Goal: Information Seeking & Learning: Understand process/instructions

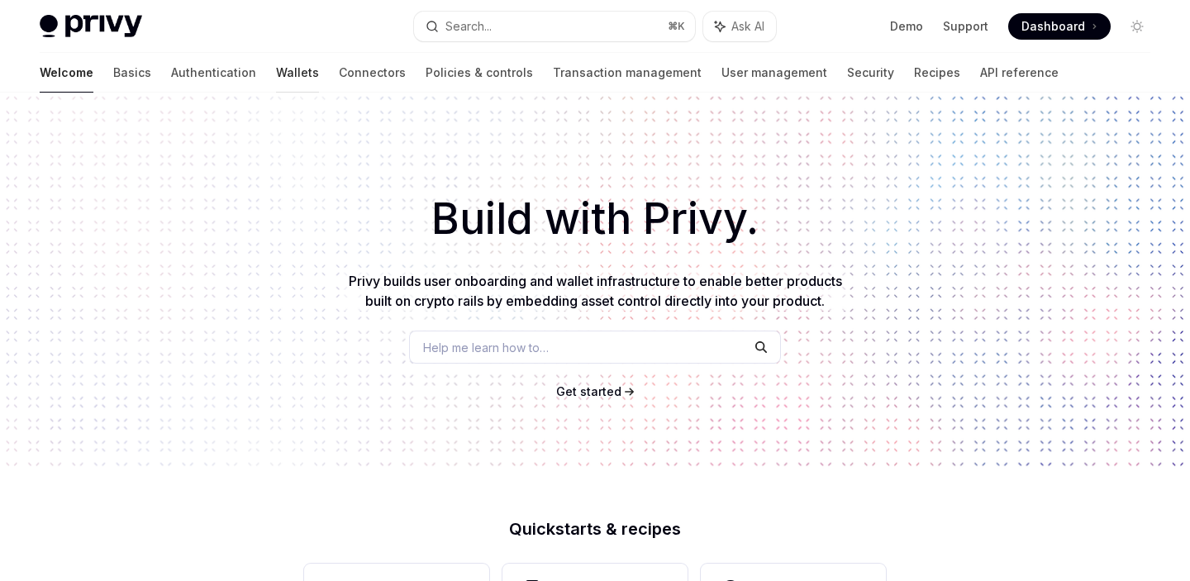
click at [276, 80] on link "Wallets" at bounding box center [297, 73] width 43 height 40
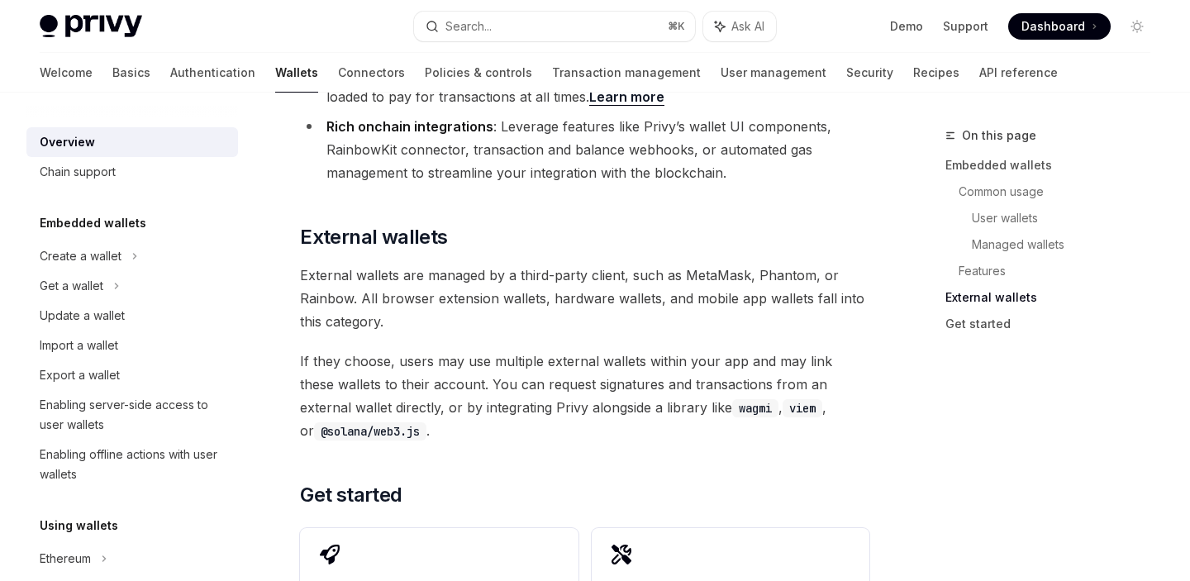
scroll to position [2606, 0]
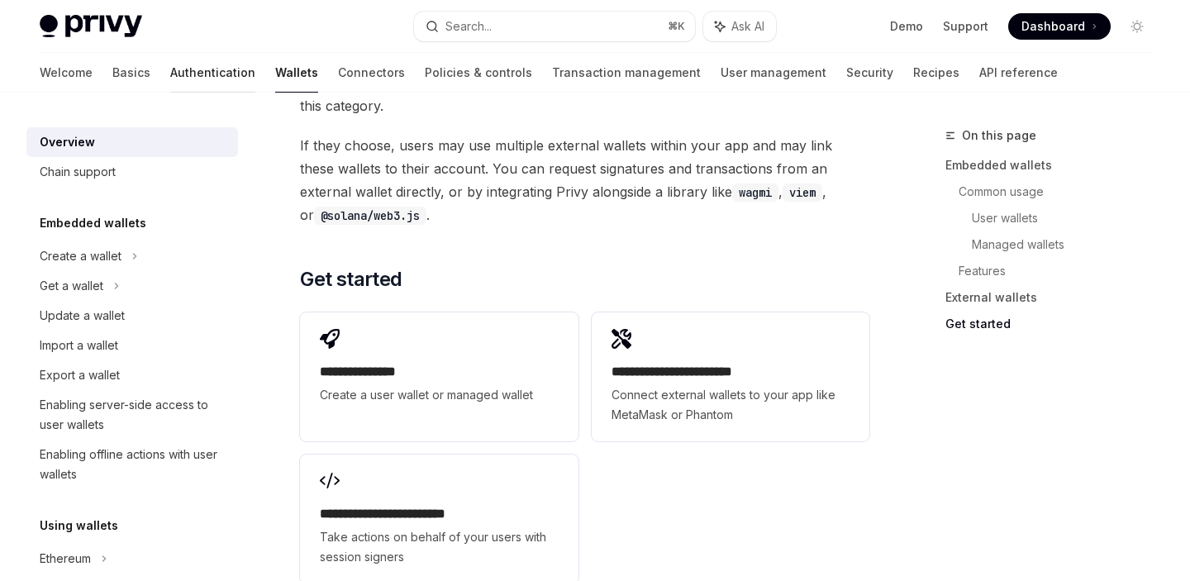
click at [170, 71] on link "Authentication" at bounding box center [212, 73] width 85 height 40
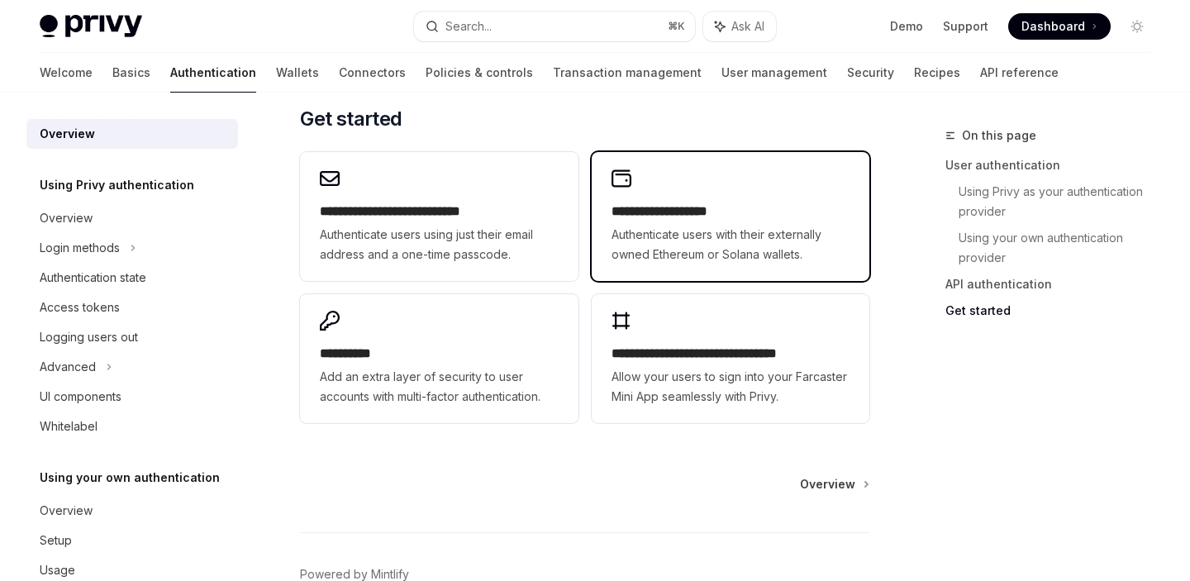
scroll to position [1494, 0]
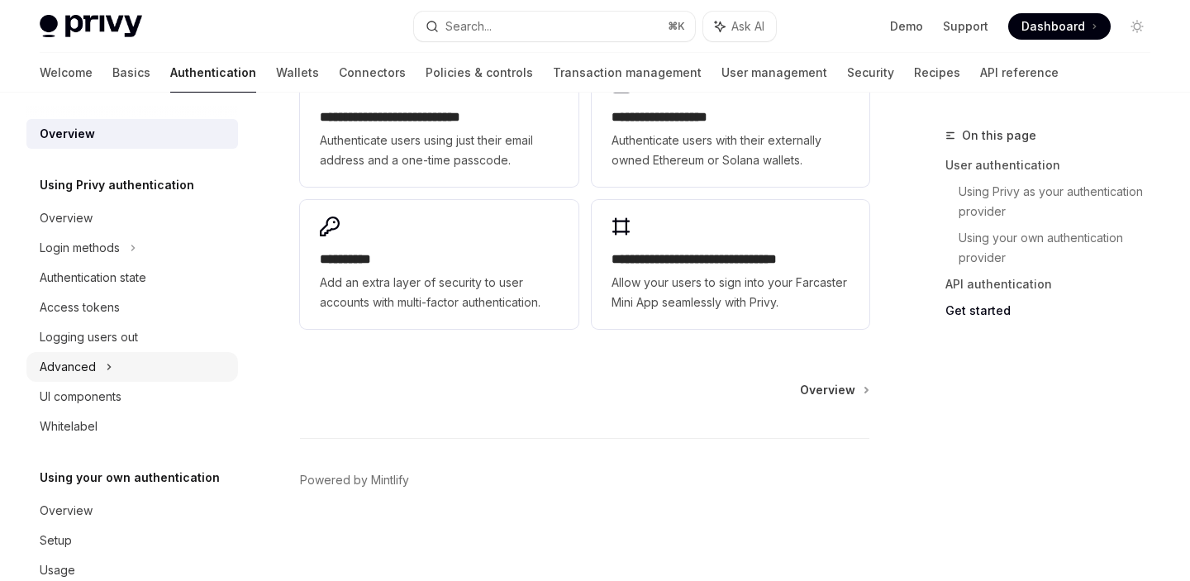
drag, startPoint x: 79, startPoint y: 370, endPoint x: 156, endPoint y: 375, distance: 77.9
click at [78, 370] on div "Advanced" at bounding box center [68, 367] width 56 height 20
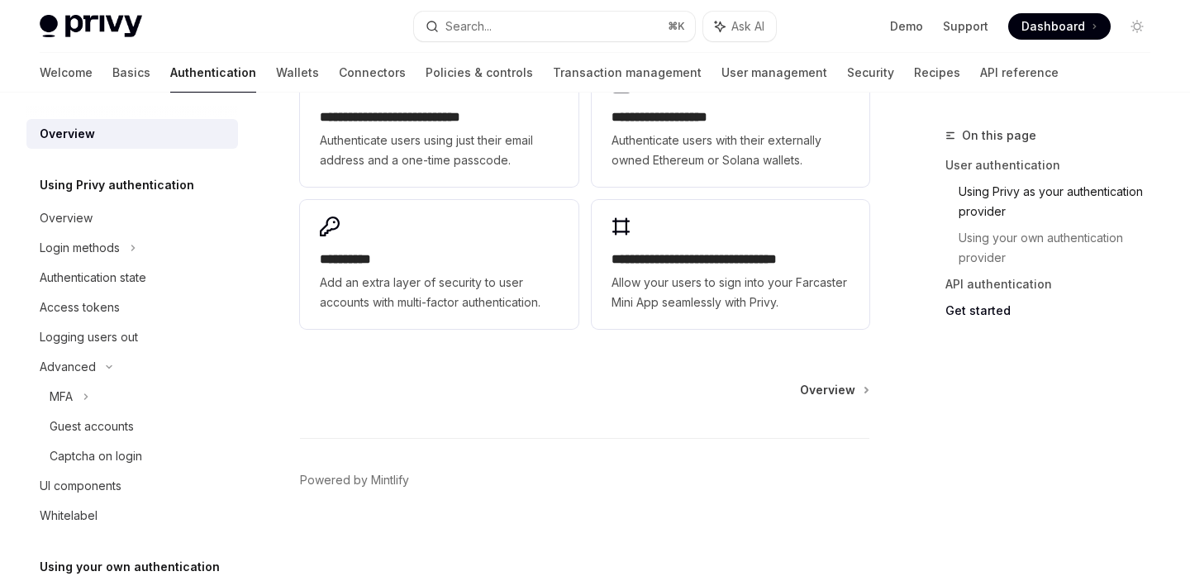
click at [1029, 187] on link "Using Privy as your authentication provider" at bounding box center [1061, 202] width 205 height 46
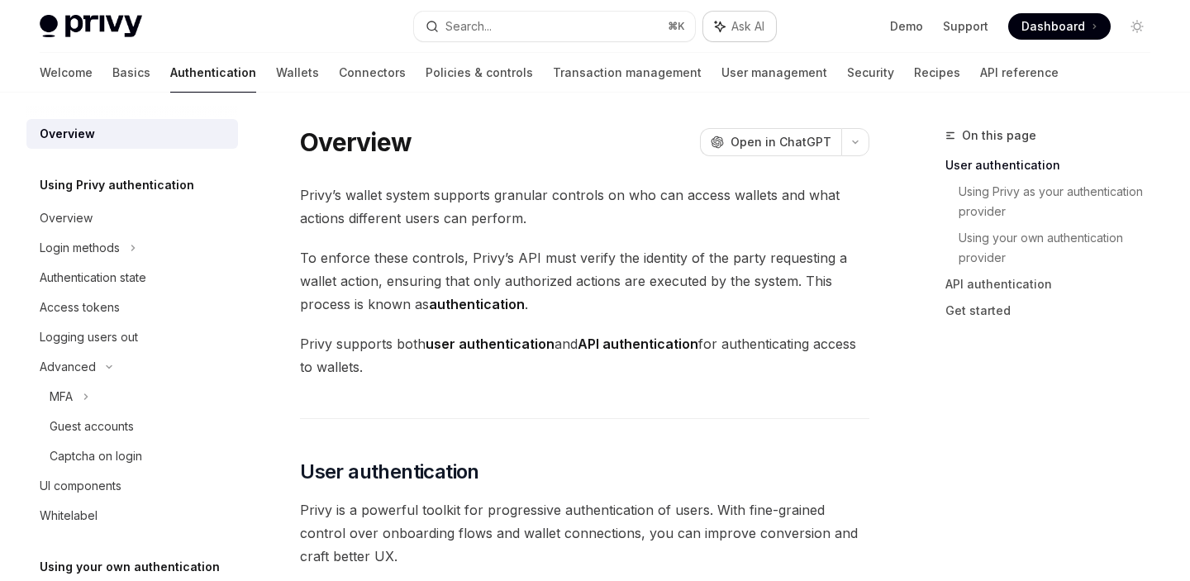
type textarea "*"
